Goal: Task Accomplishment & Management: Complete application form

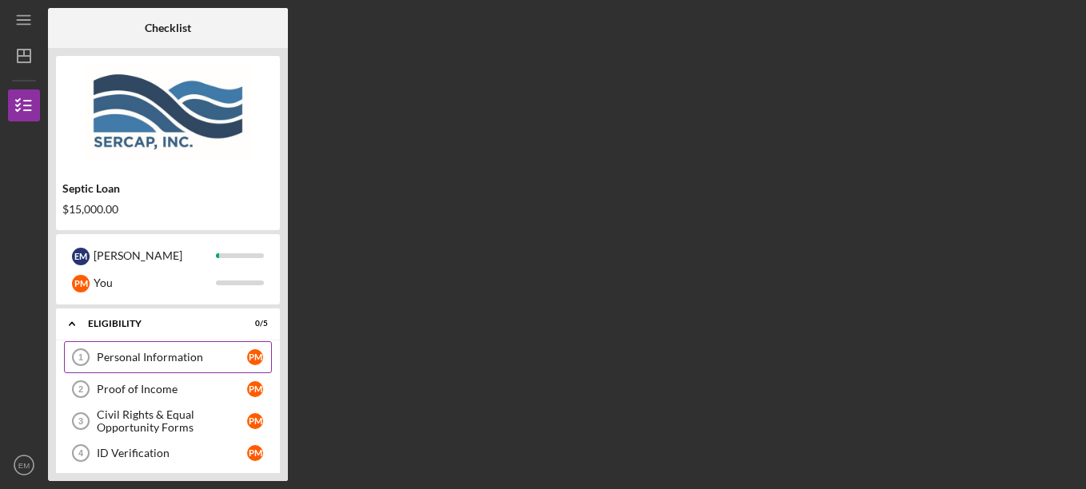
click at [149, 359] on div "Personal Information" at bounding box center [172, 357] width 150 height 13
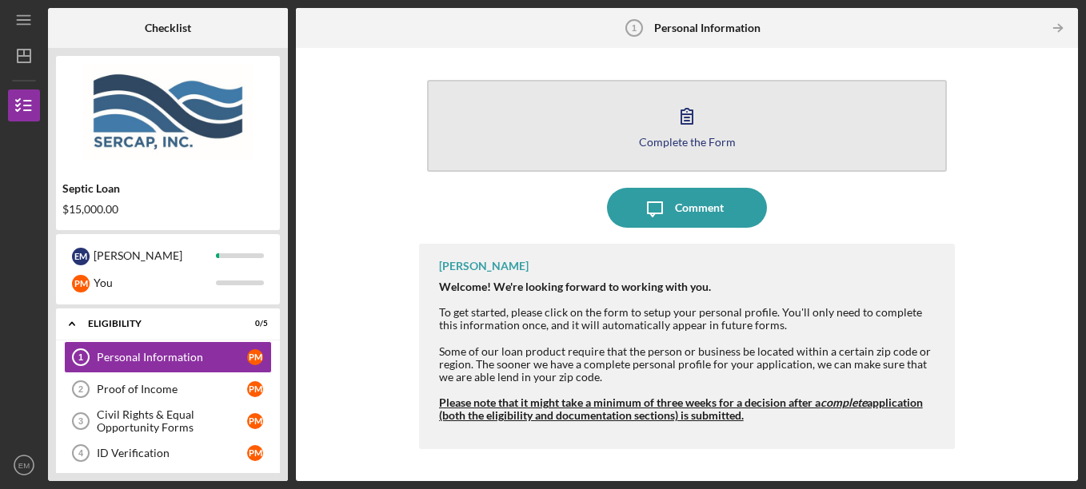
click at [692, 130] on icon "button" at bounding box center [687, 116] width 40 height 40
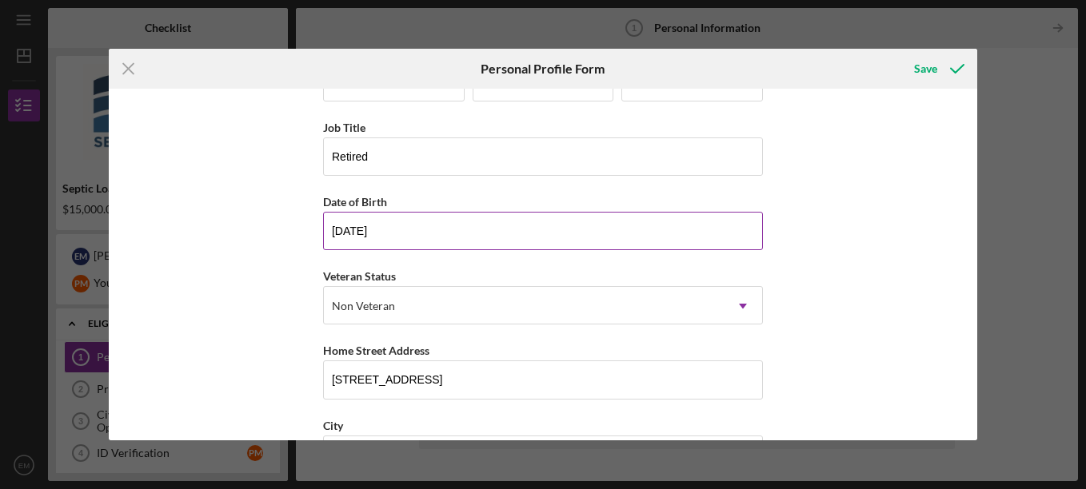
scroll to position [80, 0]
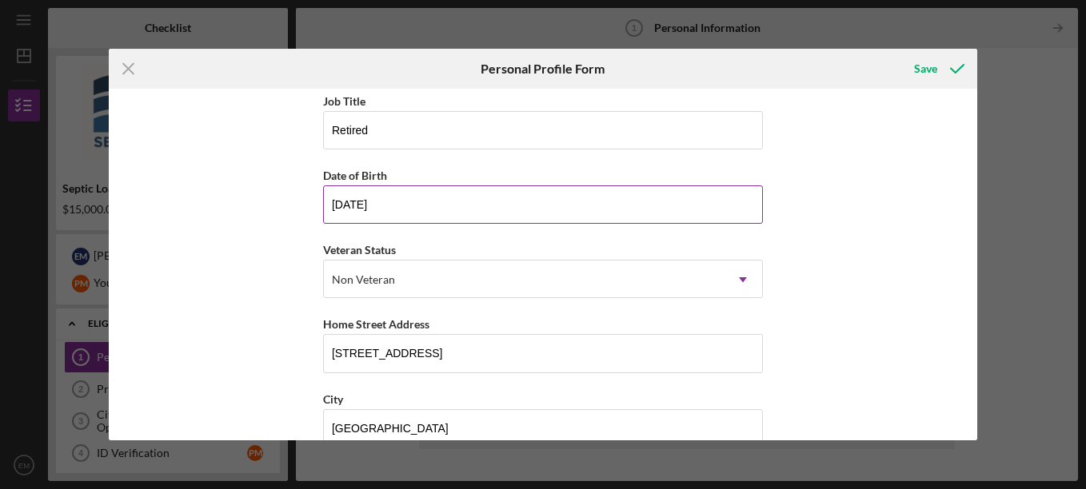
click at [437, 217] on input "[DATE]" at bounding box center [543, 204] width 440 height 38
drag, startPoint x: 401, startPoint y: 206, endPoint x: 317, endPoint y: 203, distance: 84.0
click at [317, 203] on div "First Name [PERSON_NAME] Middle Name Last Name [PERSON_NAME] Job Title Retired …" at bounding box center [543, 265] width 868 height 352
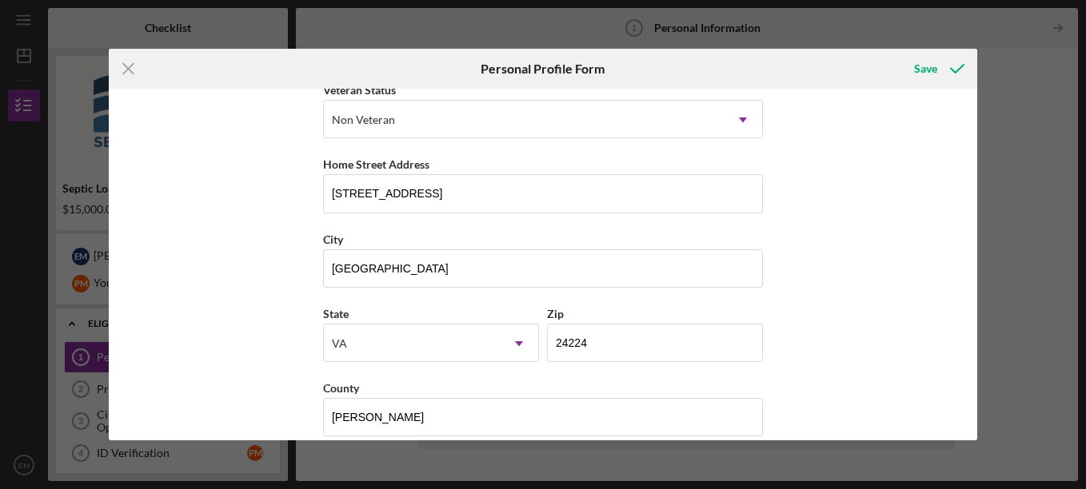
scroll to position [260, 0]
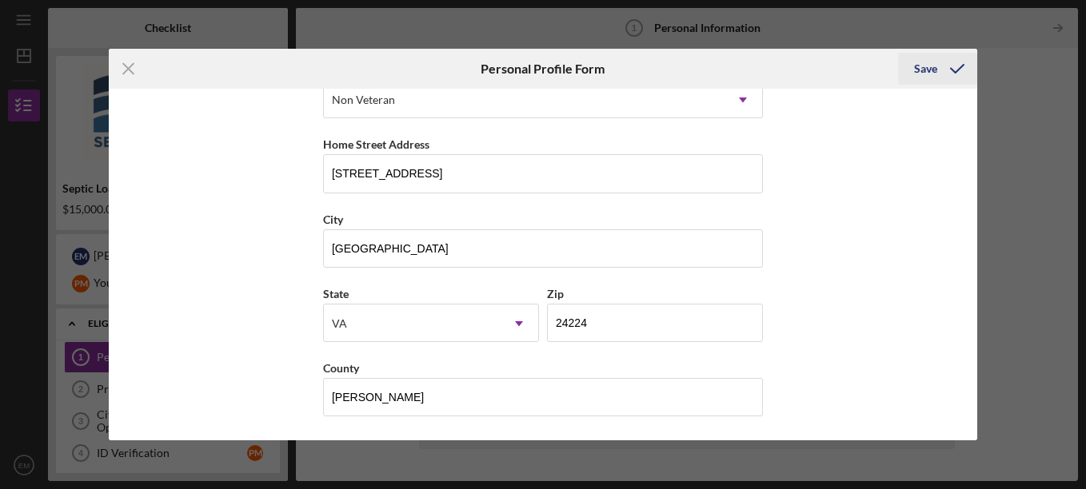
type input "[DATE]"
click at [933, 74] on div "Save" at bounding box center [925, 69] width 23 height 32
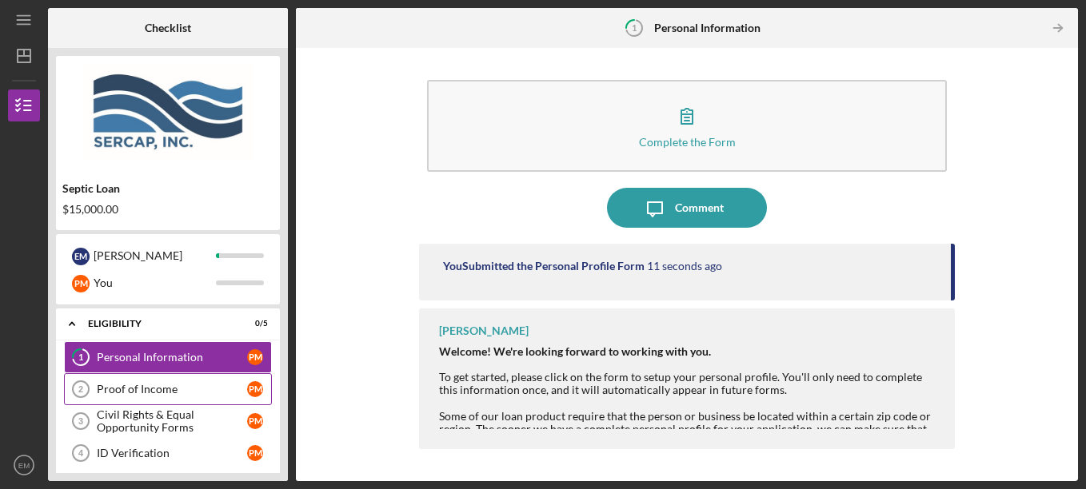
click at [147, 387] on div "Proof of Income" at bounding box center [172, 389] width 150 height 13
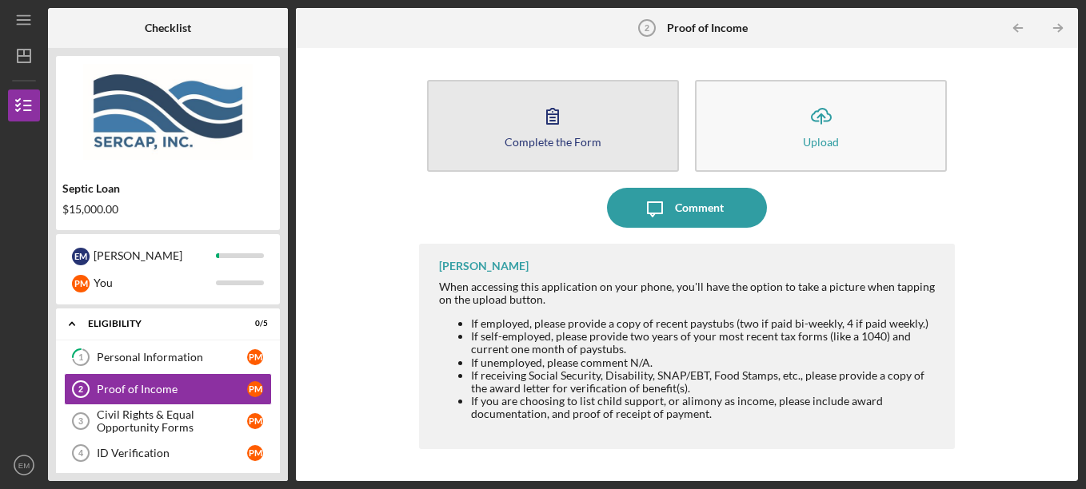
click at [548, 132] on icon "button" at bounding box center [552, 116] width 40 height 40
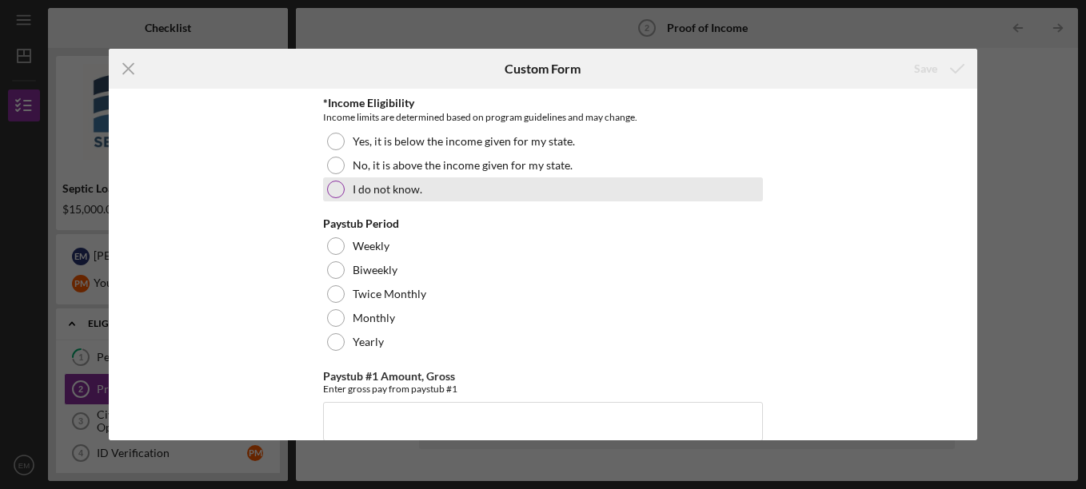
click at [337, 182] on div at bounding box center [336, 190] width 18 height 18
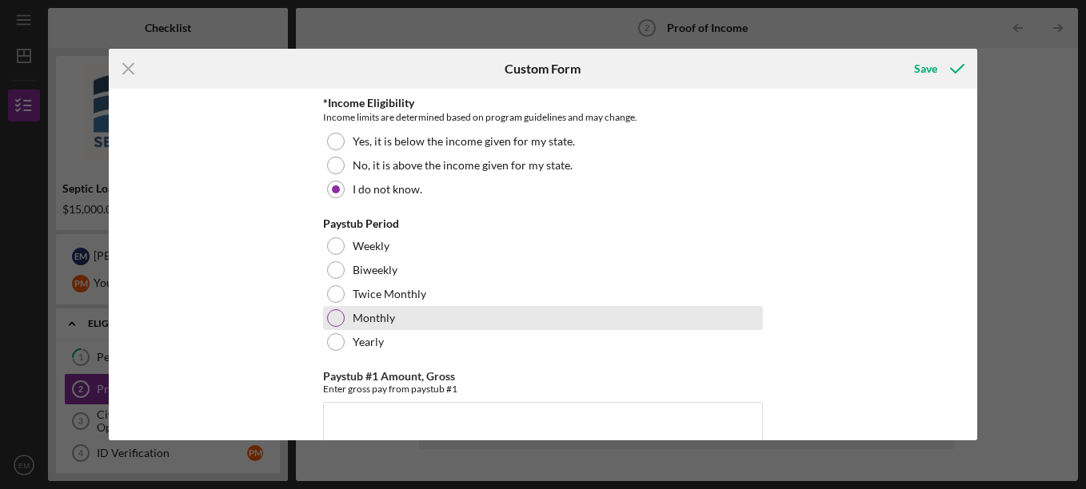
click at [333, 314] on div at bounding box center [336, 318] width 18 height 18
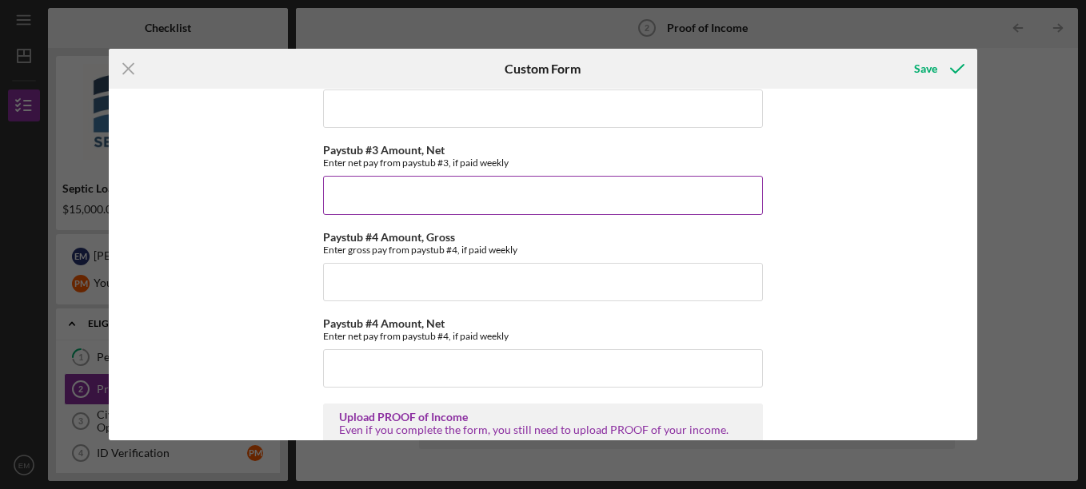
scroll to position [686, 0]
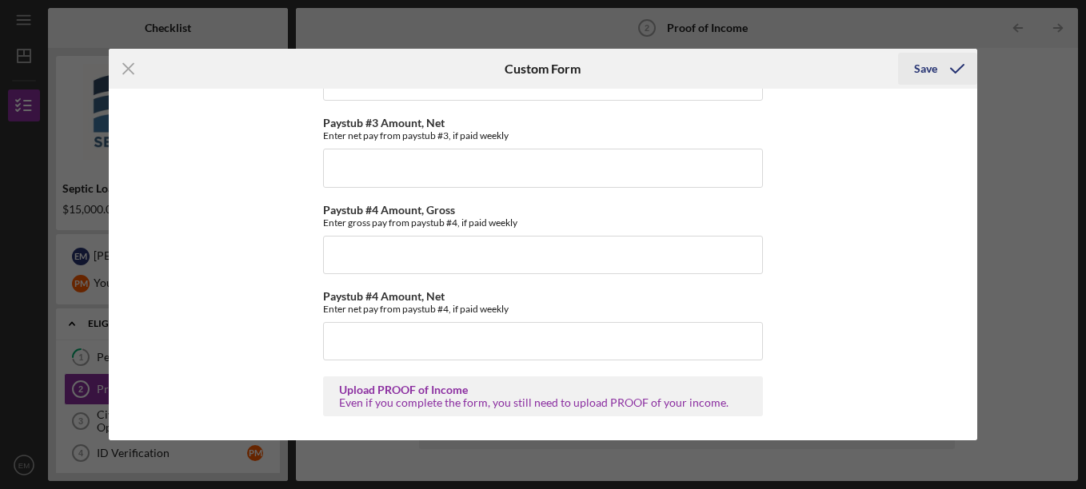
click at [930, 70] on div "Save" at bounding box center [925, 69] width 23 height 32
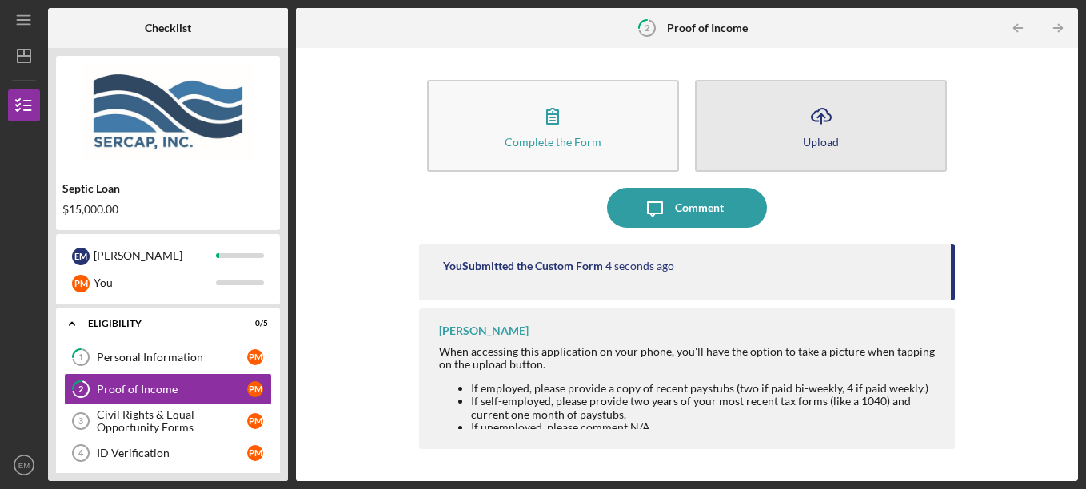
click at [831, 136] on div "Upload" at bounding box center [821, 142] width 36 height 12
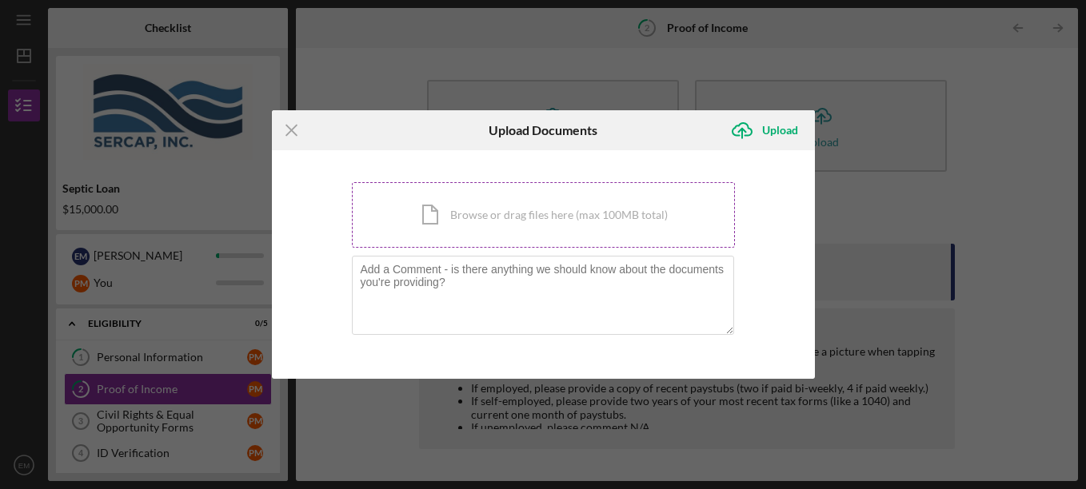
click at [483, 207] on div "Icon/Document Browse or drag files here (max 100MB total) Tap to choose files o…" at bounding box center [543, 215] width 383 height 66
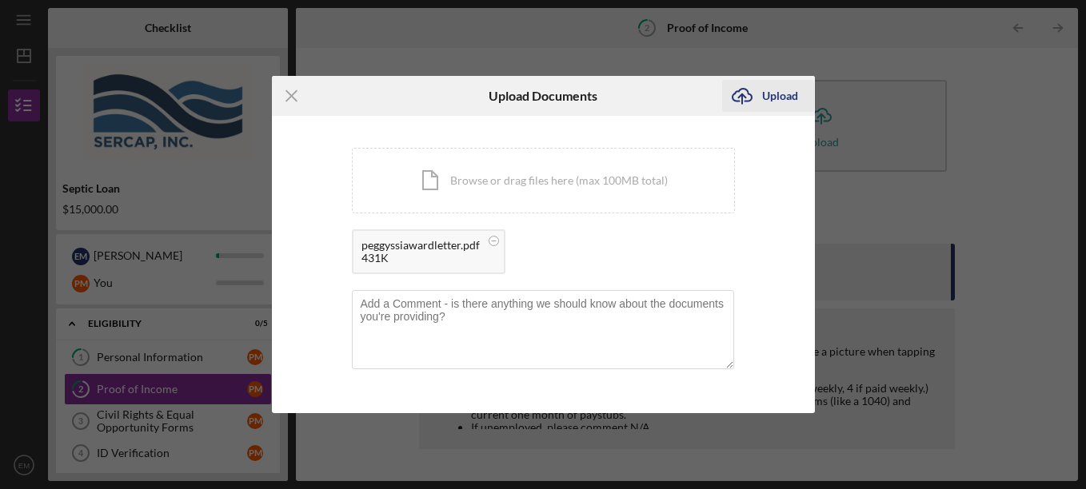
click at [777, 95] on div "Upload" at bounding box center [780, 96] width 36 height 32
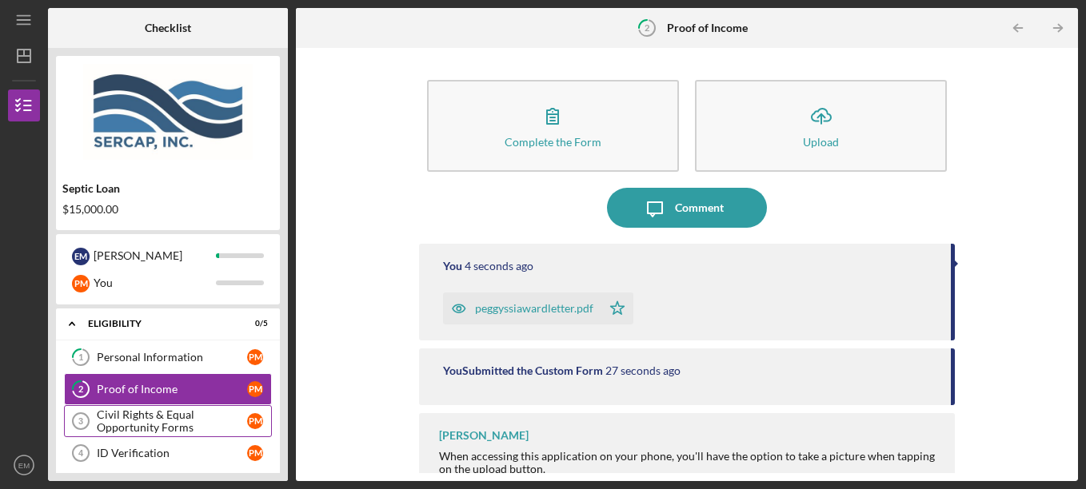
click at [153, 421] on div "Civil Rights & Equal Opportunity Forms" at bounding box center [172, 422] width 150 height 26
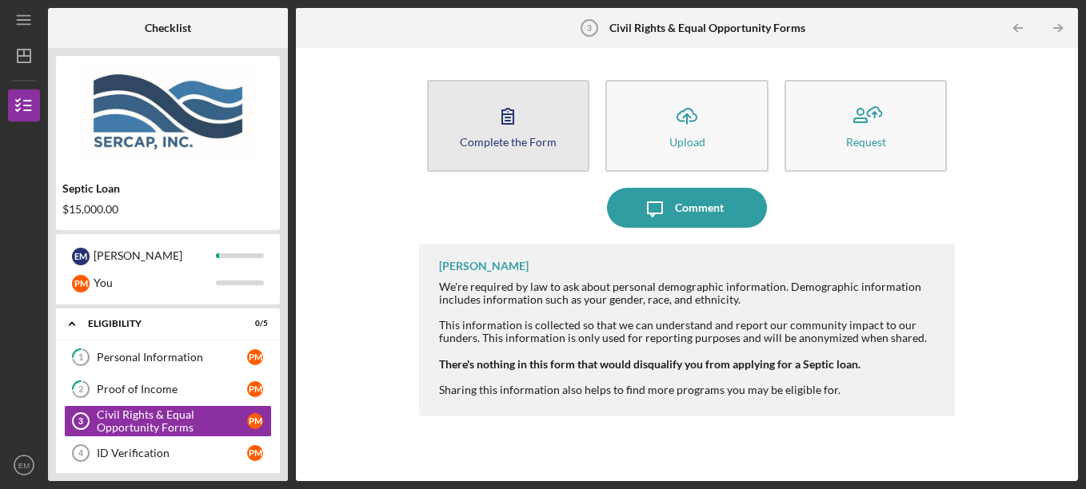
click at [494, 125] on icon "button" at bounding box center [508, 116] width 40 height 40
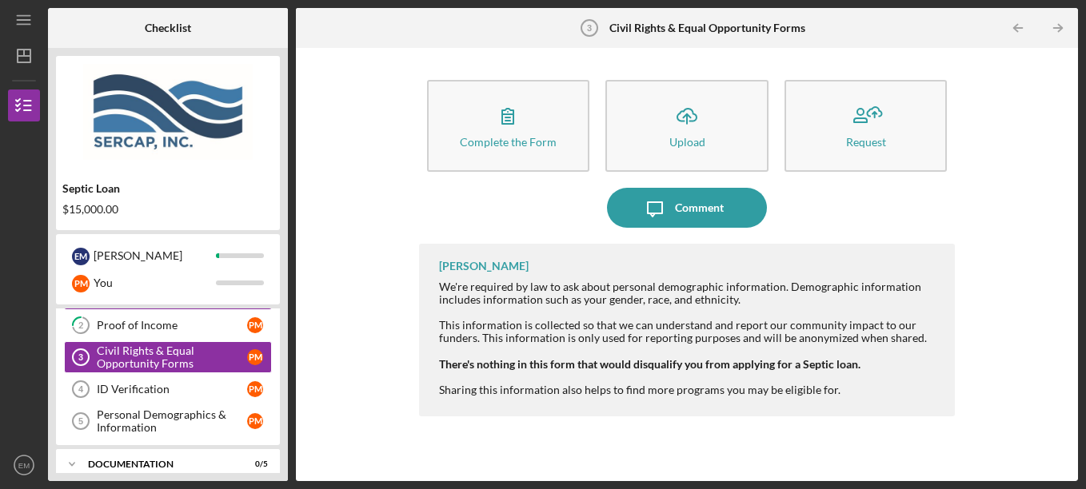
scroll to position [36, 0]
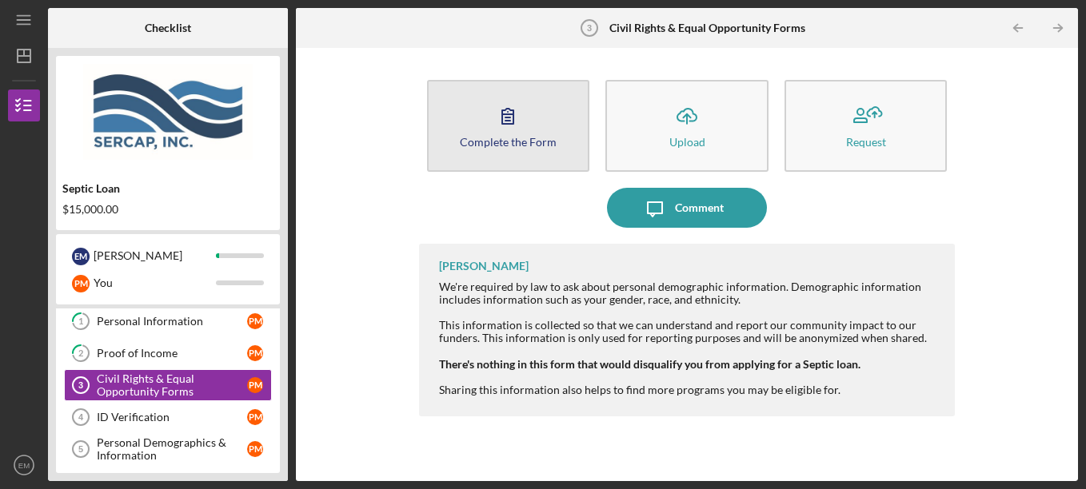
click at [525, 130] on icon "button" at bounding box center [508, 116] width 40 height 40
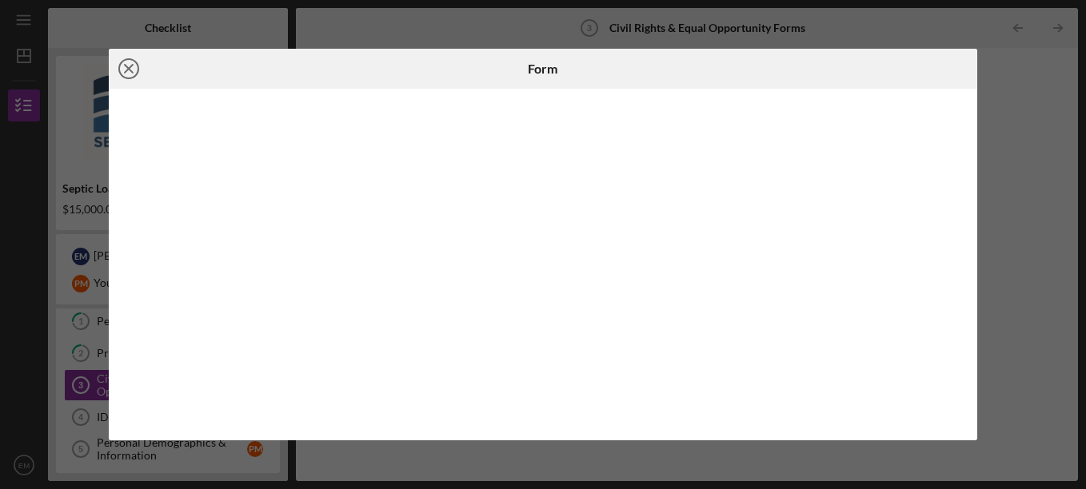
click at [137, 66] on circle at bounding box center [128, 68] width 19 height 19
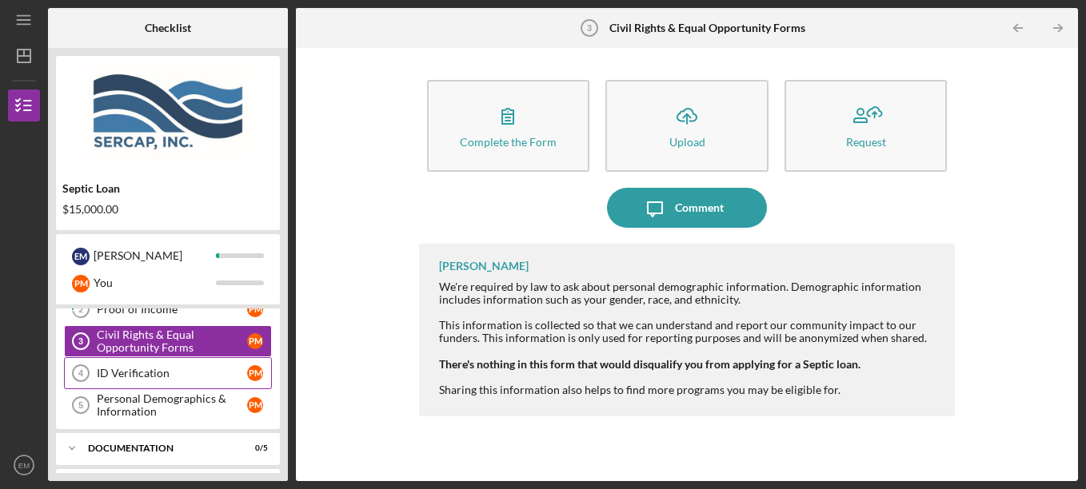
scroll to position [116, 0]
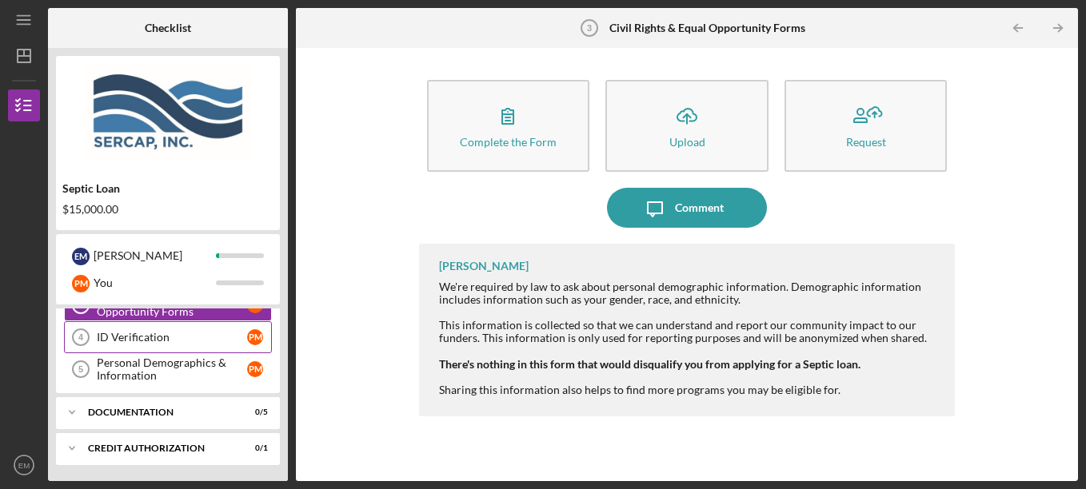
click at [142, 340] on div "ID Verification" at bounding box center [172, 337] width 150 height 13
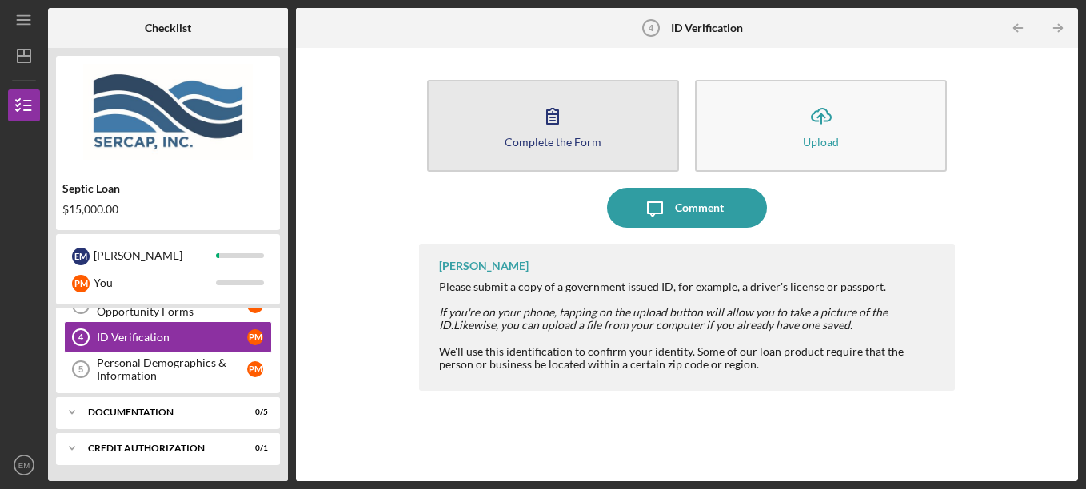
click at [564, 112] on icon "button" at bounding box center [552, 116] width 40 height 40
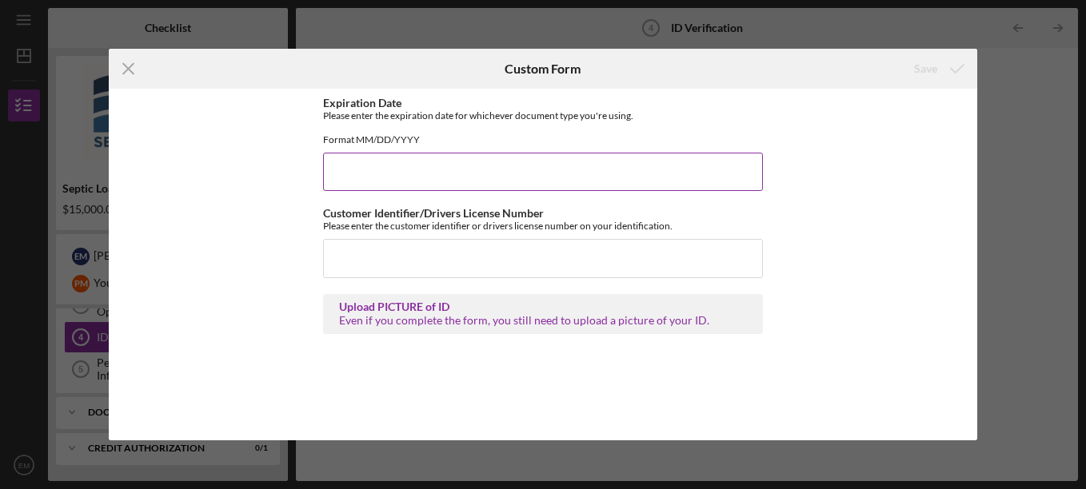
click at [355, 191] on input "Expiration Date" at bounding box center [543, 172] width 440 height 38
type input "[DATE]"
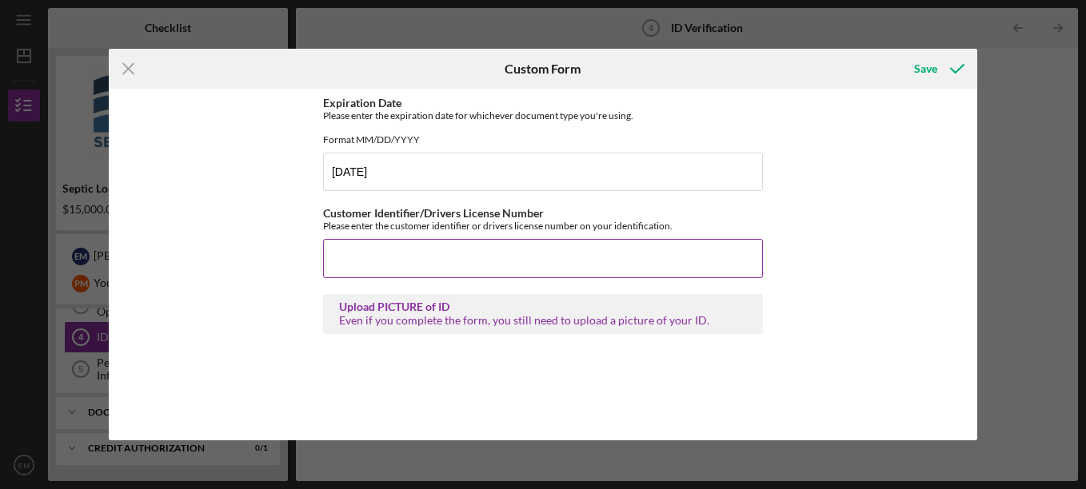
click at [345, 265] on input "Customer Identifier/Drivers License Number" at bounding box center [543, 258] width 440 height 38
type input "T6400671"
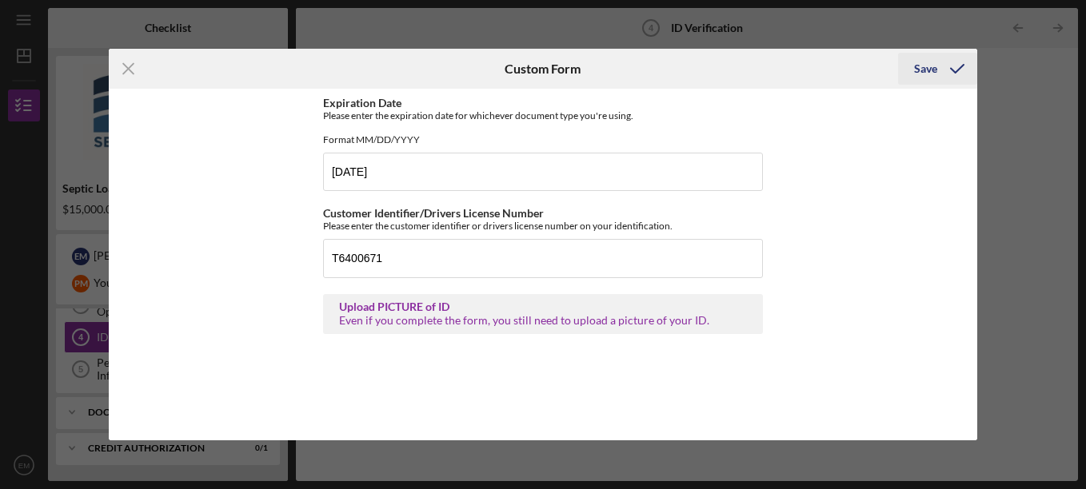
click at [934, 74] on div "Save" at bounding box center [925, 69] width 23 height 32
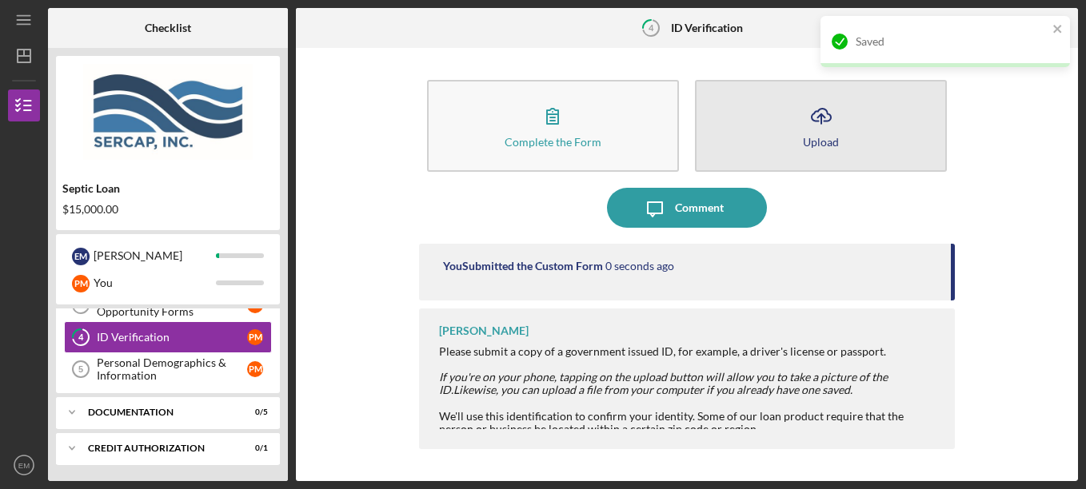
click at [807, 125] on icon "Icon/Upload" at bounding box center [821, 116] width 40 height 40
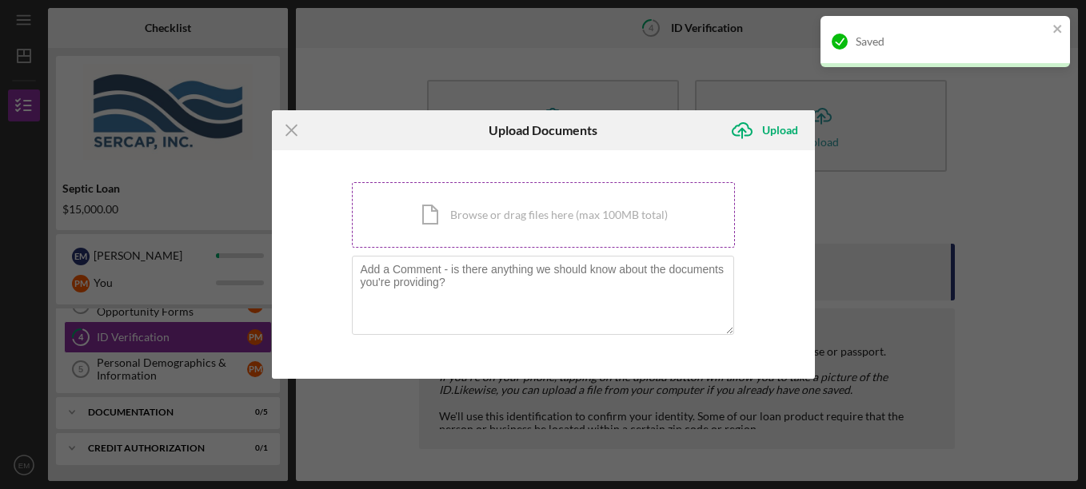
click at [496, 211] on div "Icon/Document Browse or drag files here (max 100MB total) Tap to choose files o…" at bounding box center [543, 215] width 383 height 66
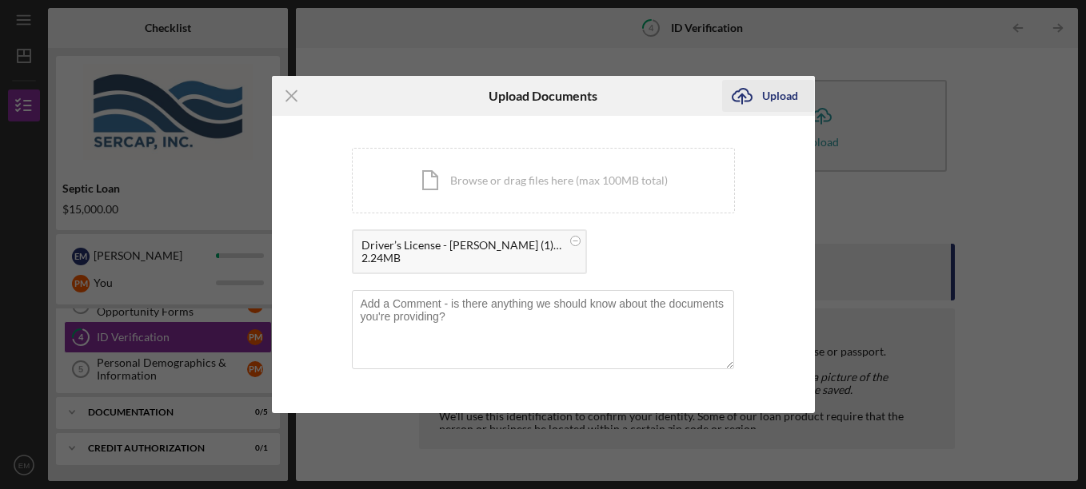
click at [777, 91] on div "Upload" at bounding box center [780, 96] width 36 height 32
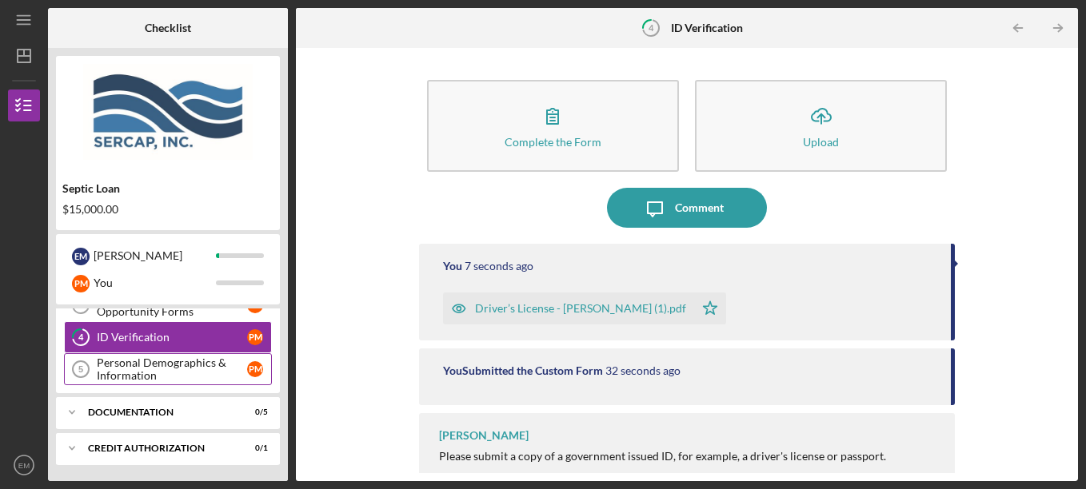
click at [174, 375] on div "Personal Demographics & Information" at bounding box center [172, 370] width 150 height 26
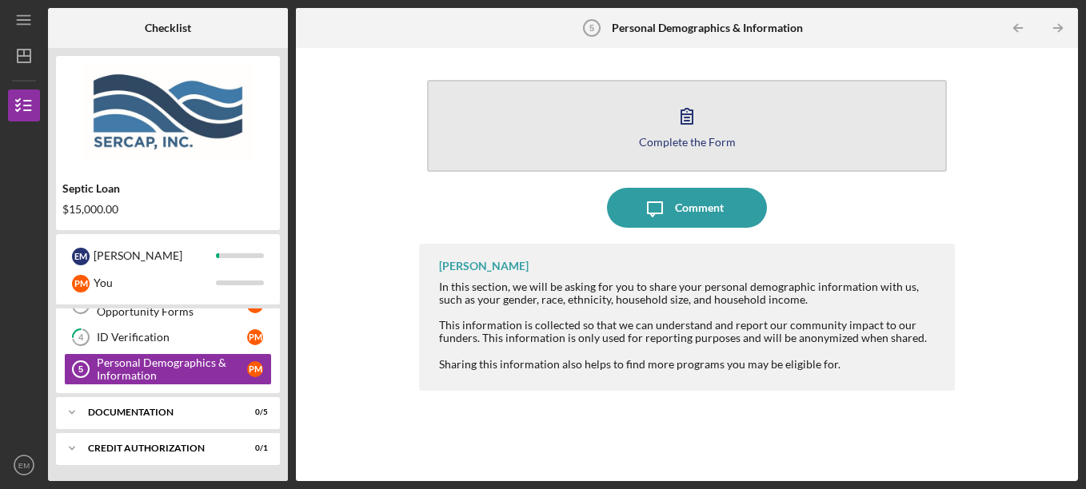
click at [673, 114] on icon "button" at bounding box center [687, 116] width 40 height 40
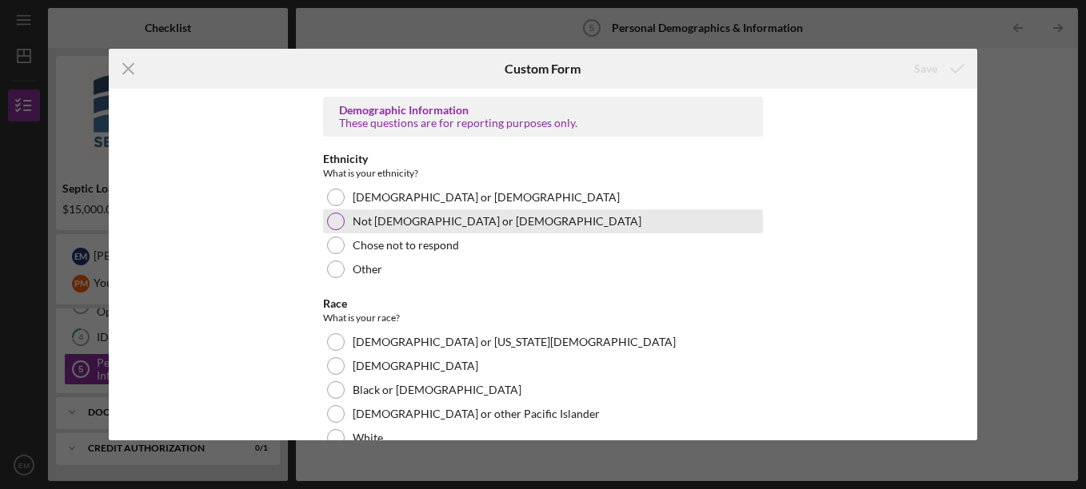
click at [337, 216] on div at bounding box center [336, 222] width 18 height 18
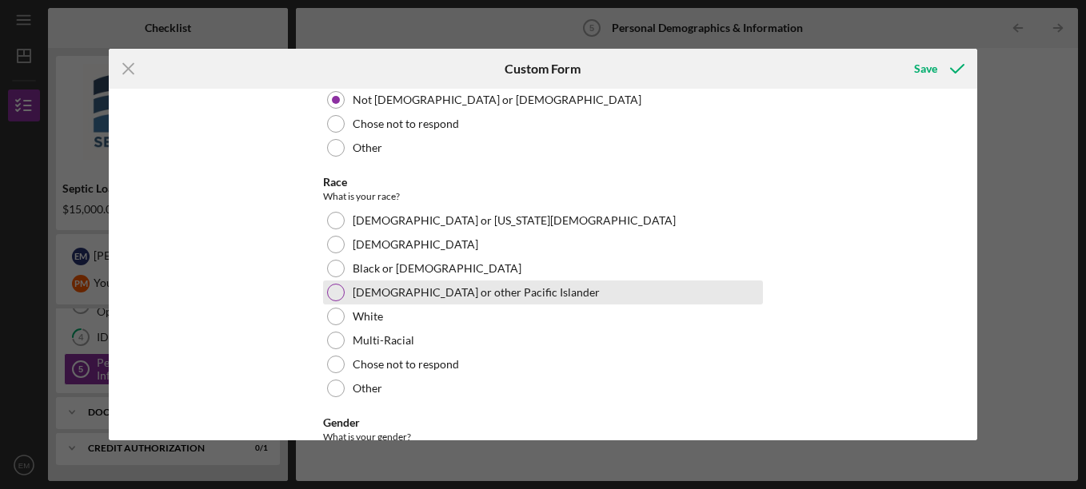
scroll to position [160, 0]
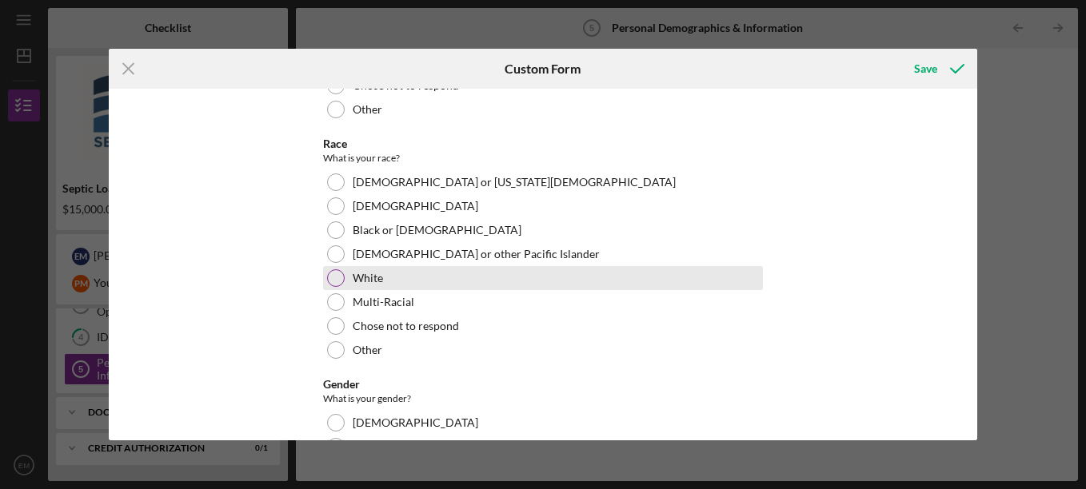
click at [337, 279] on div at bounding box center [336, 278] width 18 height 18
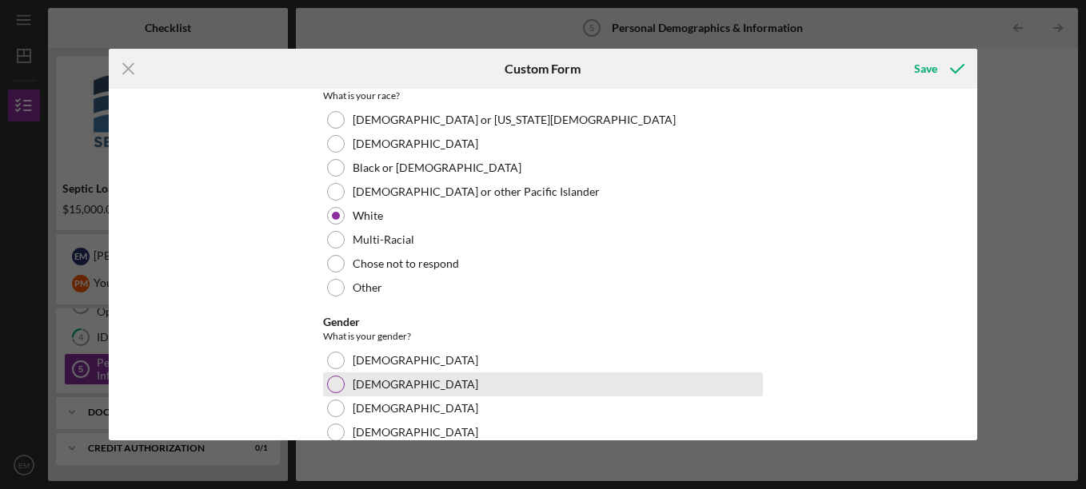
scroll to position [320, 0]
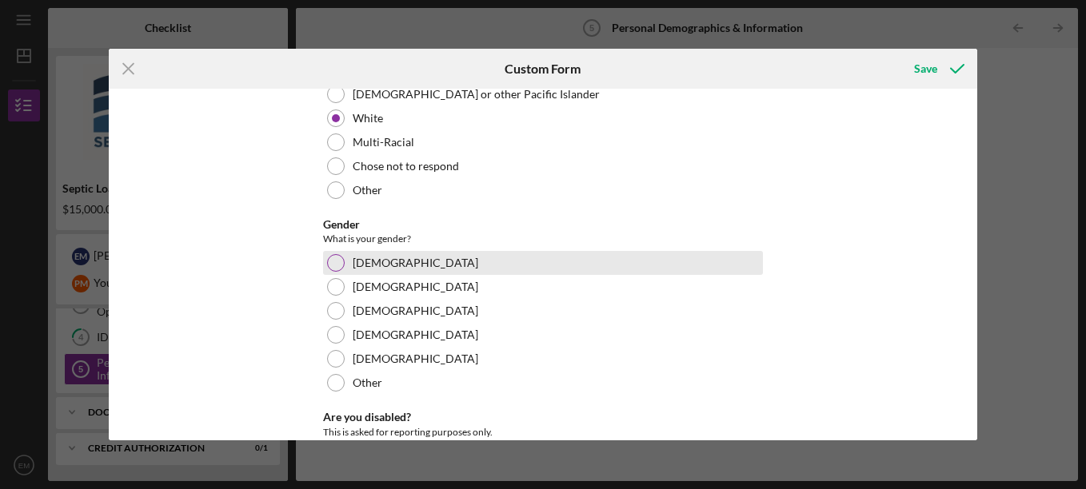
click at [331, 257] on div at bounding box center [336, 263] width 18 height 18
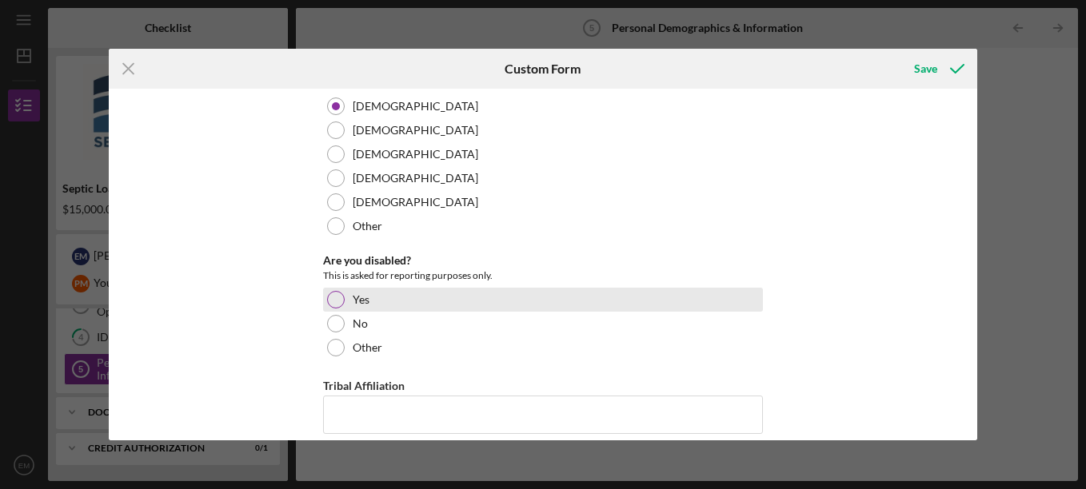
scroll to position [480, 0]
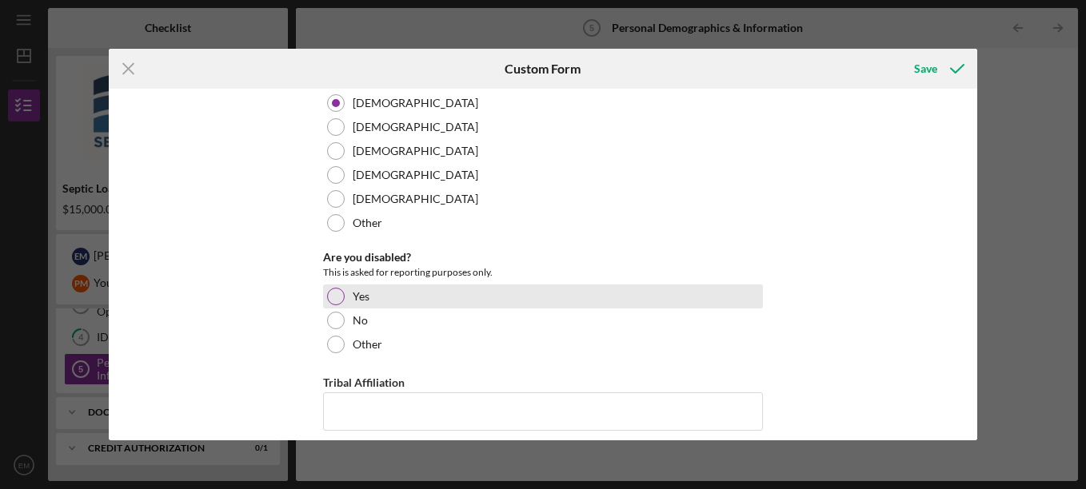
click at [335, 294] on div at bounding box center [336, 297] width 18 height 18
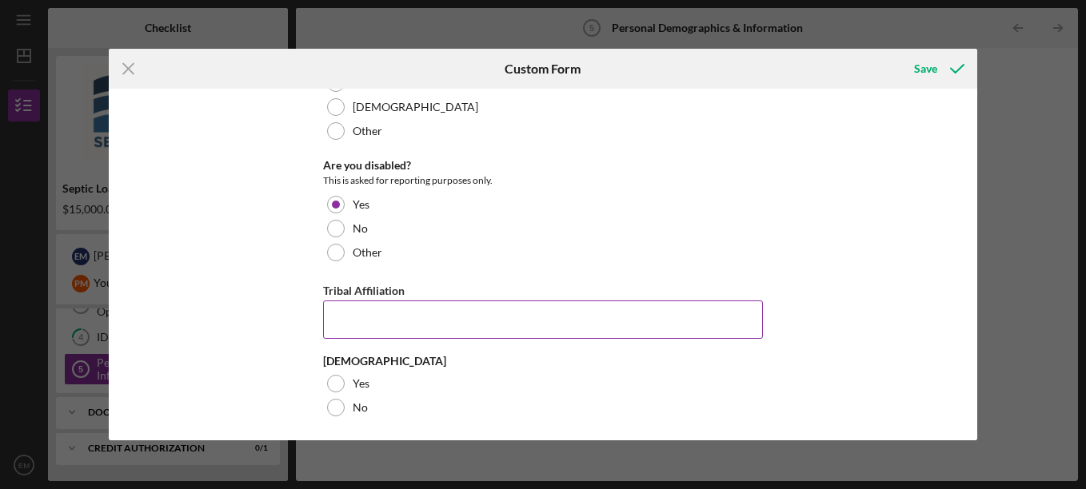
scroll to position [575, 0]
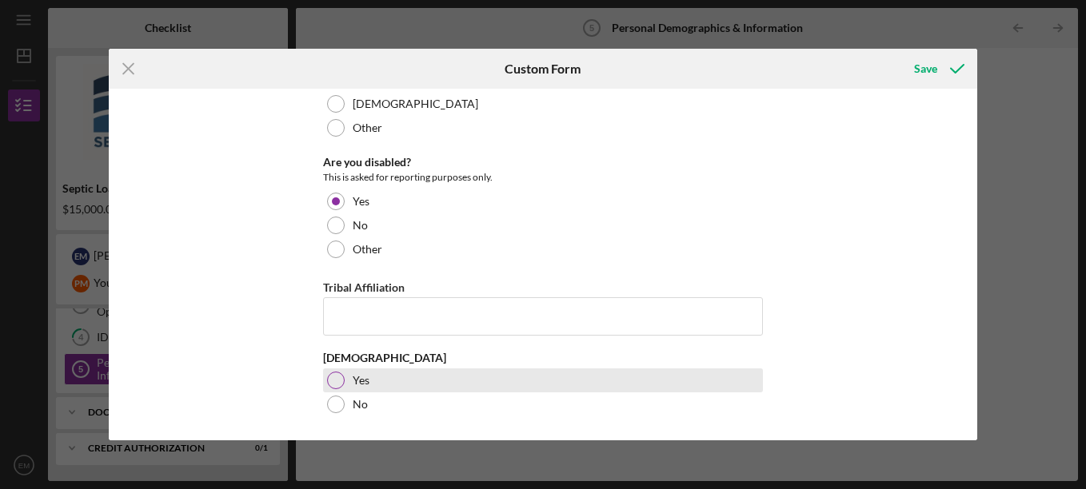
click at [339, 384] on div at bounding box center [336, 381] width 18 height 18
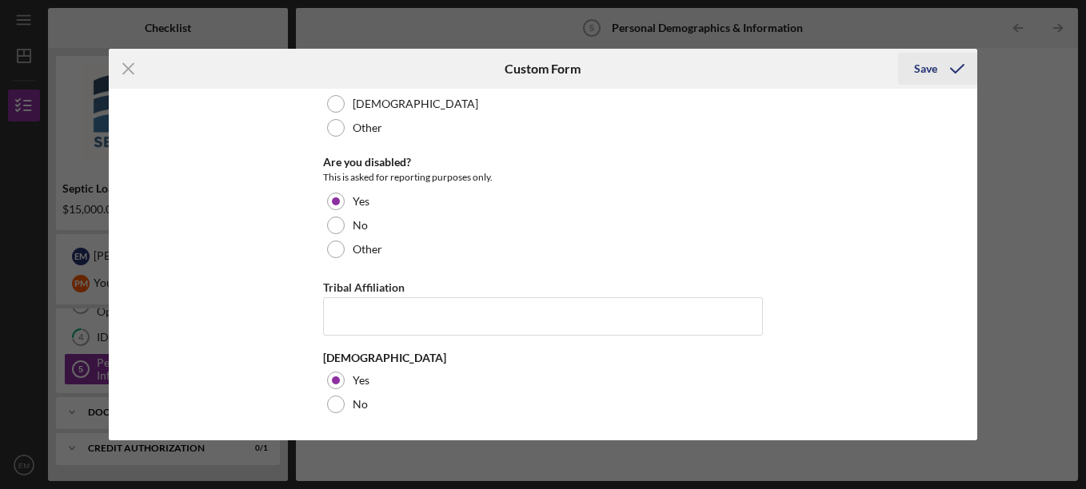
click at [941, 73] on icon "submit" at bounding box center [957, 69] width 40 height 40
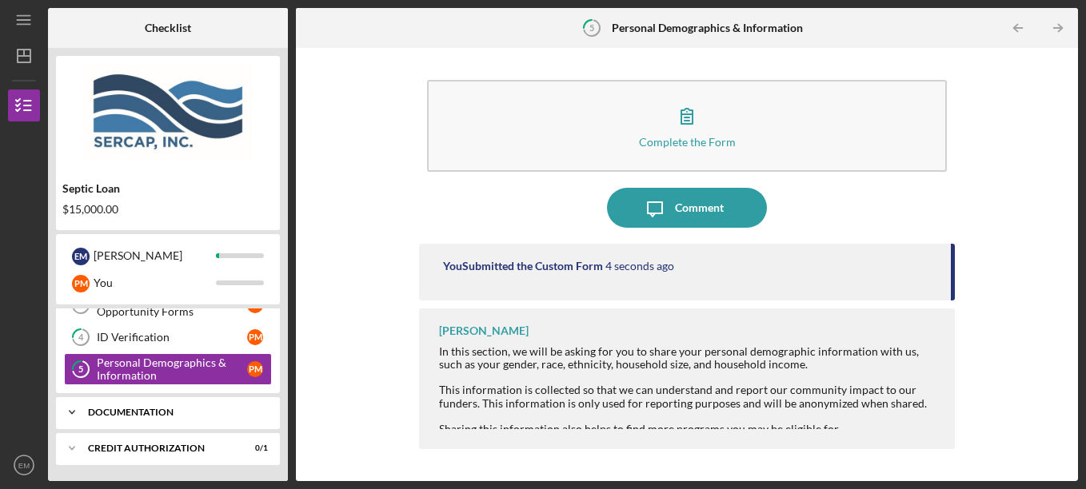
click at [134, 408] on div "Documentation" at bounding box center [174, 413] width 172 height 10
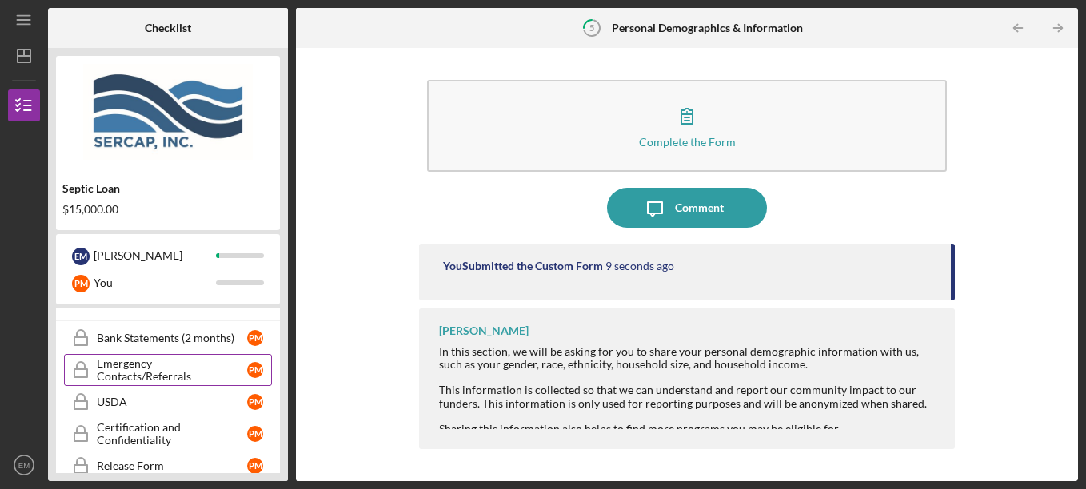
scroll to position [196, 0]
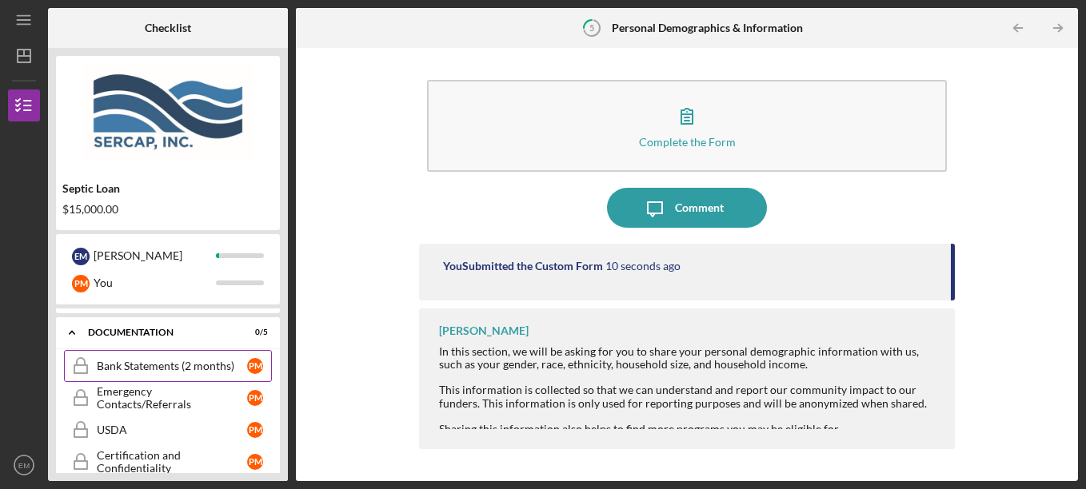
click at [164, 366] on div "Bank Statements (2 months)" at bounding box center [172, 366] width 150 height 13
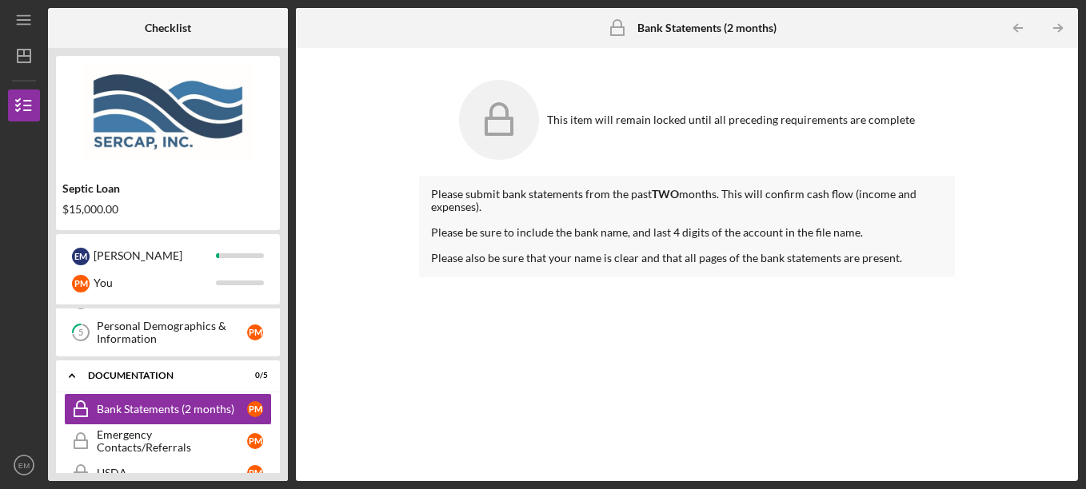
scroll to position [125, 0]
